Goal: Transaction & Acquisition: Purchase product/service

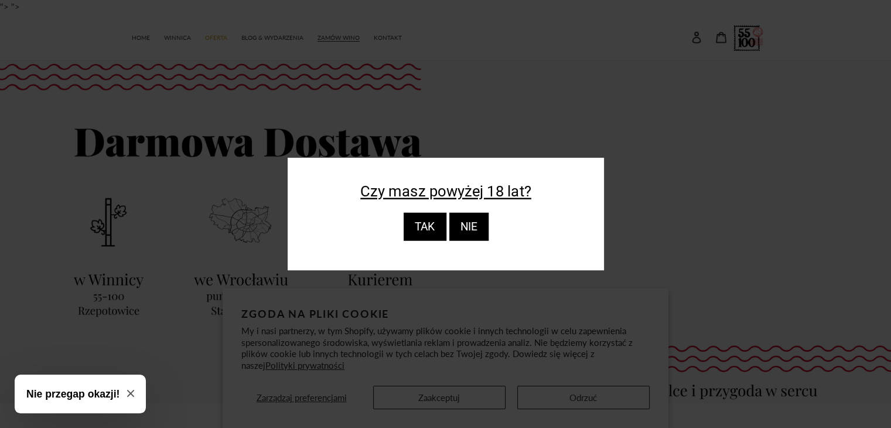
click at [424, 223] on div "TAK" at bounding box center [424, 227] width 43 height 28
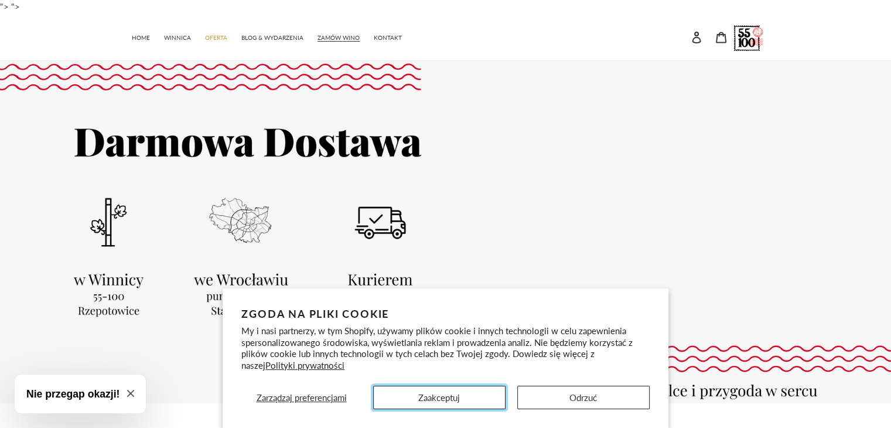
click at [431, 393] on button "Zaakceptuj" at bounding box center [439, 397] width 132 height 23
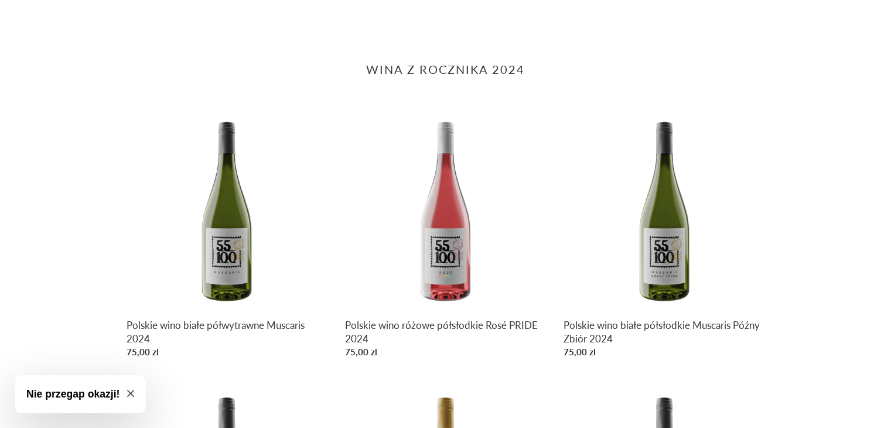
scroll to position [469, 0]
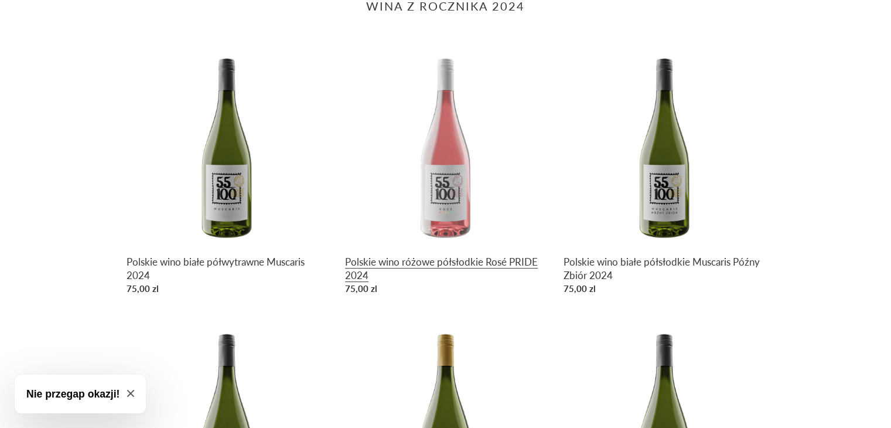
click at [410, 271] on link "Polskie wino różowe półsłodkie Rosé PRIDE 2024" at bounding box center [445, 172] width 201 height 255
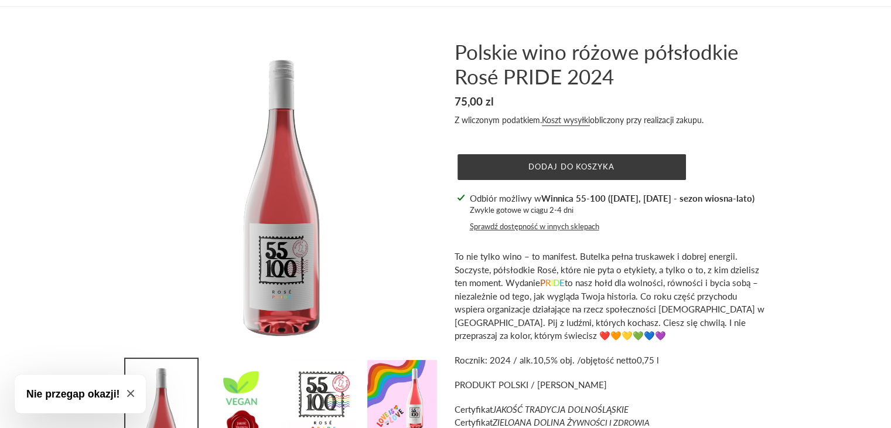
scroll to position [176, 0]
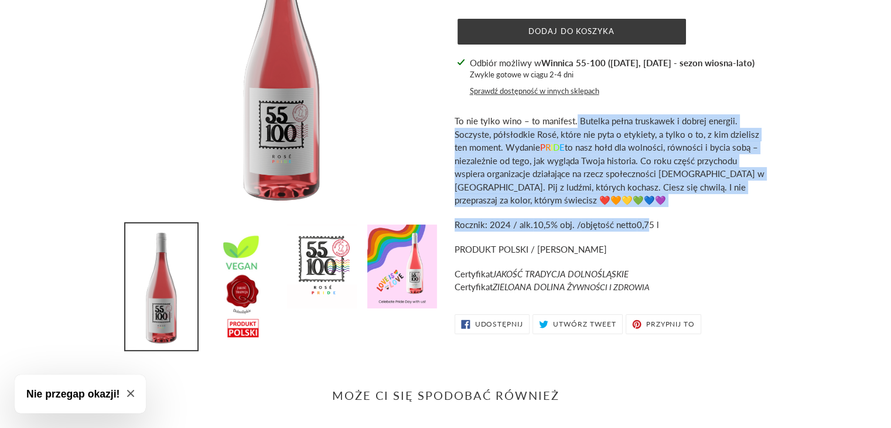
drag, startPoint x: 575, startPoint y: 120, endPoint x: 647, endPoint y: 230, distance: 130.8
click at [647, 230] on div "To nie tylko wino – to manifest. Butelka pełna truskawek i dobrej energii. Socz…" at bounding box center [610, 203] width 311 height 179
click at [588, 203] on p "To nie tylko wino – to manifest. Butelka pełna truskawek i dobrej energii. Socz…" at bounding box center [610, 160] width 311 height 93
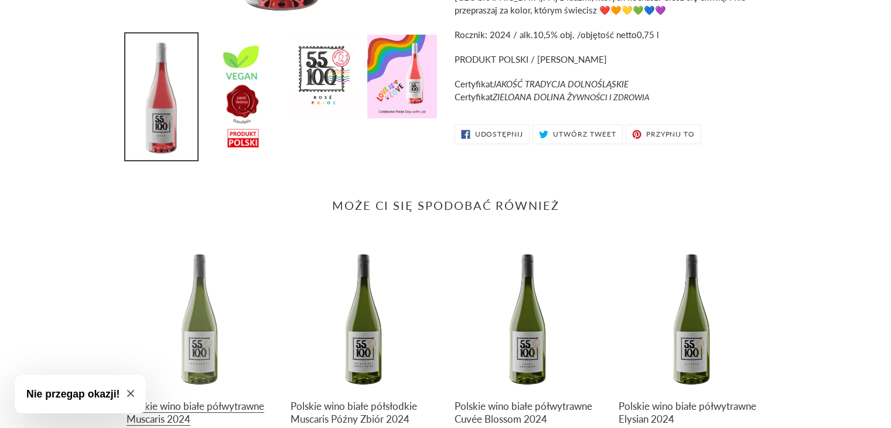
scroll to position [47, 0]
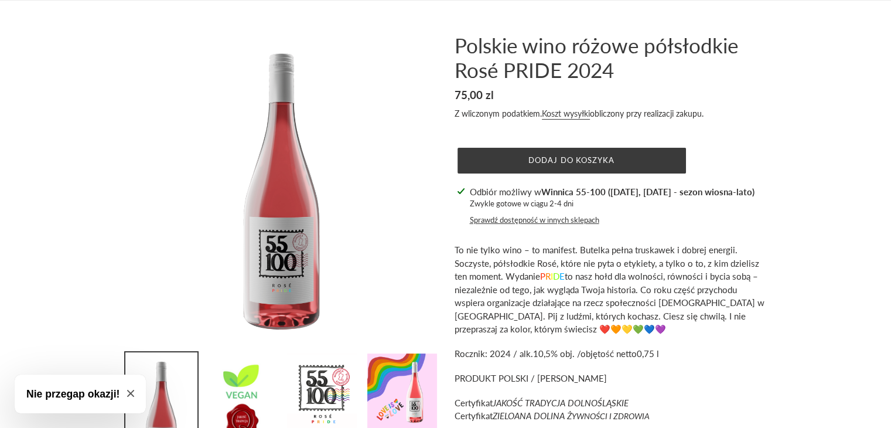
drag, startPoint x: 457, startPoint y: 40, endPoint x: 669, endPoint y: 90, distance: 218.0
click at [669, 90] on div "Polskie wino różowe półsłodkie Rosé PRIDE 2024 Cena regularna 75,00 zl Cena spr…" at bounding box center [610, 109] width 311 height 152
click at [545, 135] on form "Default Title Błąd Ilość musi wynosić 1 lub więcej Dodaj do koszyka" at bounding box center [610, 157] width 311 height 56
drag, startPoint x: 458, startPoint y: 46, endPoint x: 515, endPoint y: 99, distance: 78.4
click at [515, 99] on div "Polskie wino różowe półsłodkie Rosé PRIDE 2024 Cena regularna 75,00 zl Cena spr…" at bounding box center [610, 109] width 311 height 152
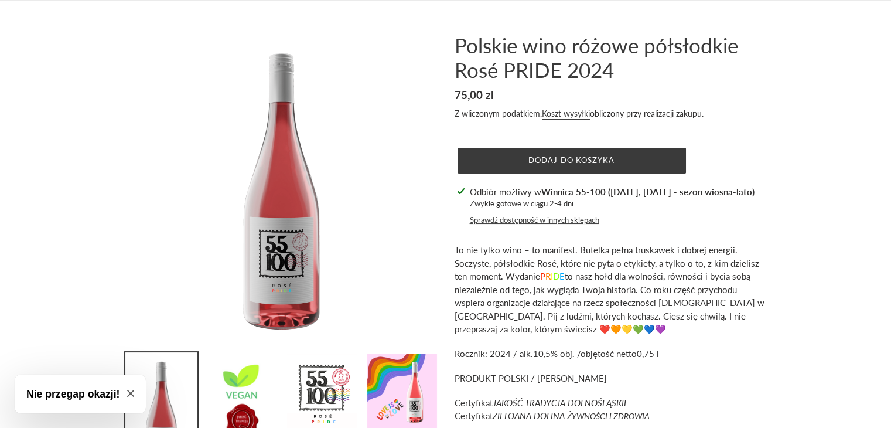
click at [524, 132] on form "Default Title Błąd Ilość musi wynosić 1 lub więcej Dodaj do koszyka" at bounding box center [610, 157] width 311 height 56
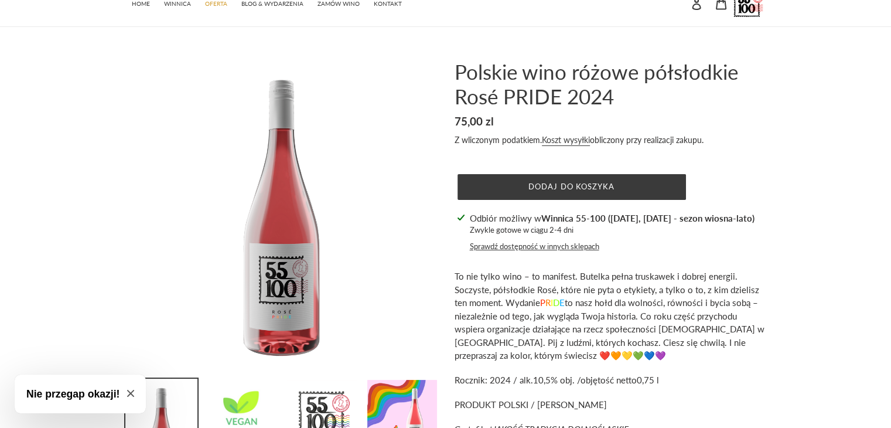
scroll to position [0, 0]
